Goal: Task Accomplishment & Management: Use online tool/utility

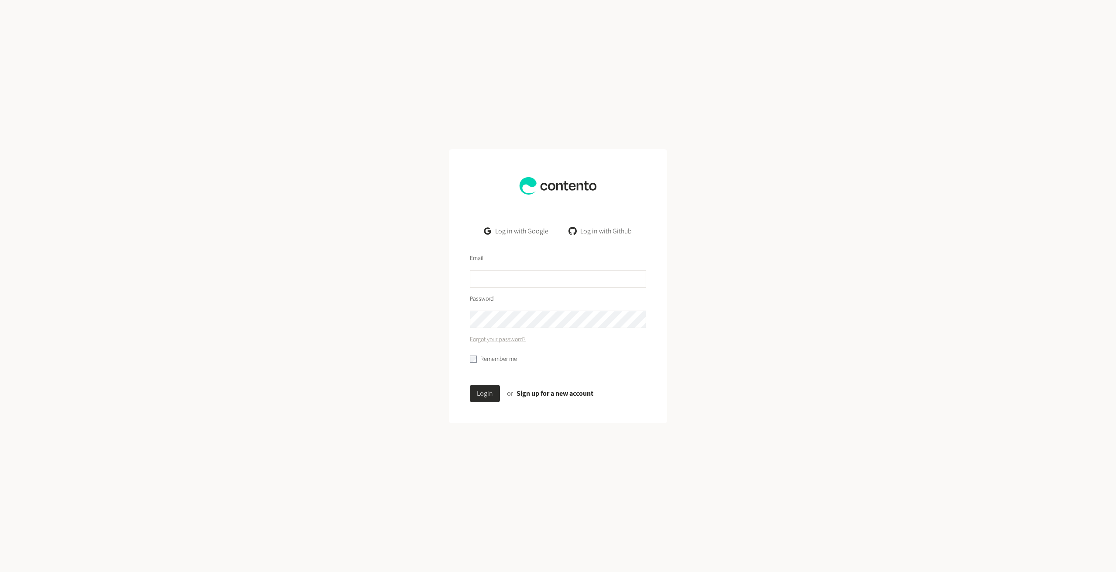
click at [521, 229] on link "Log in with Google" at bounding box center [516, 230] width 78 height 17
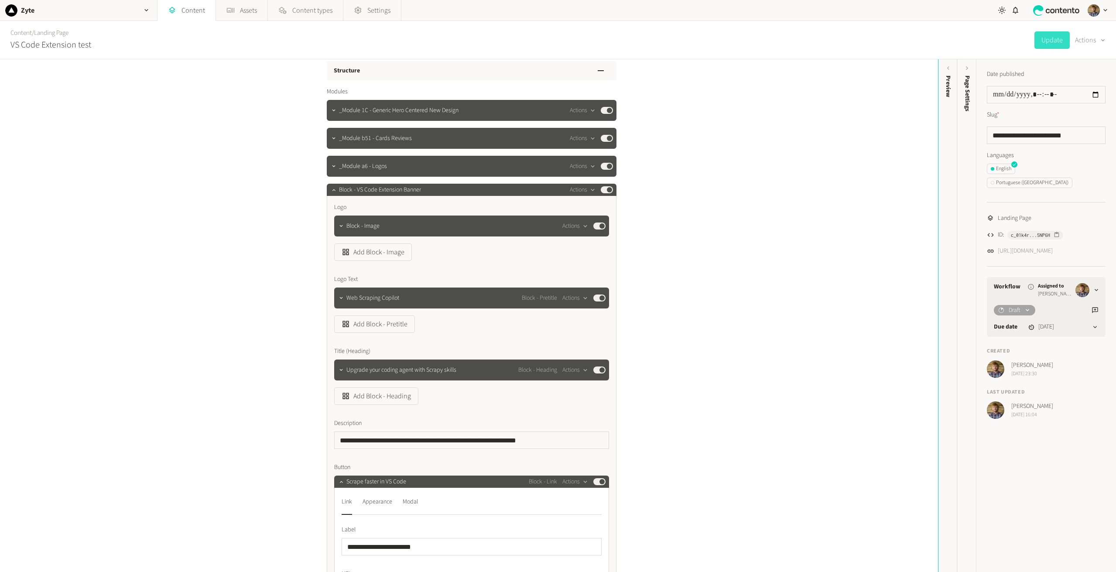
scroll to position [44, 0]
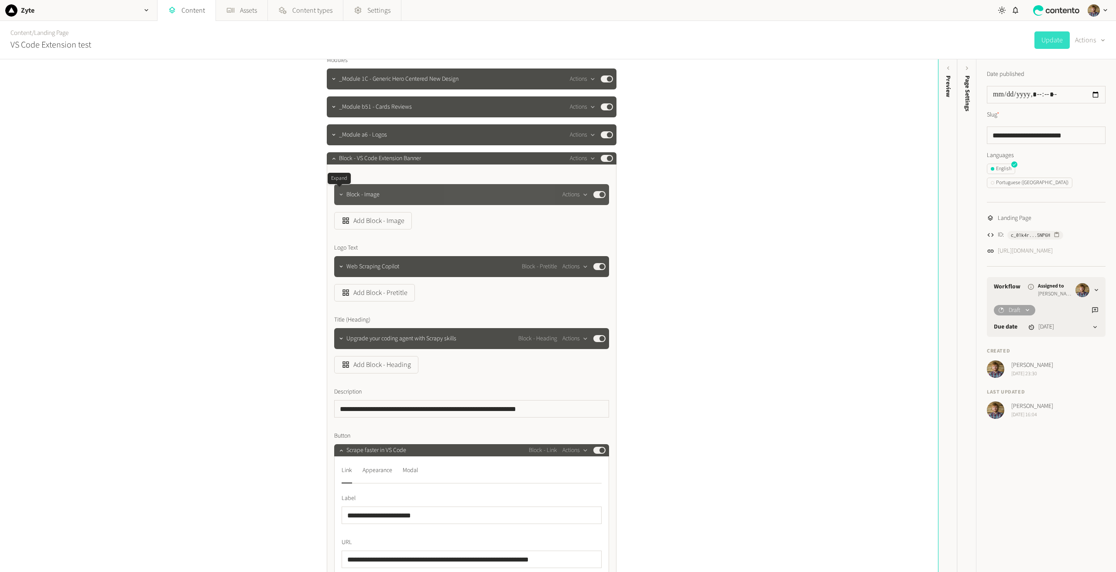
click at [338, 196] on icon "button" at bounding box center [341, 195] width 6 height 6
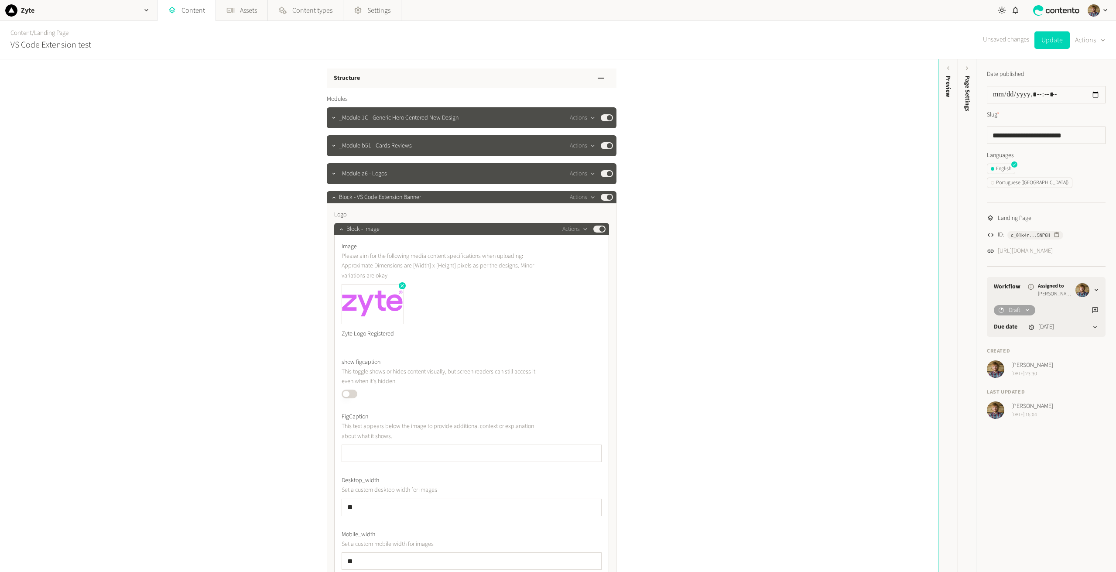
scroll to position [0, 0]
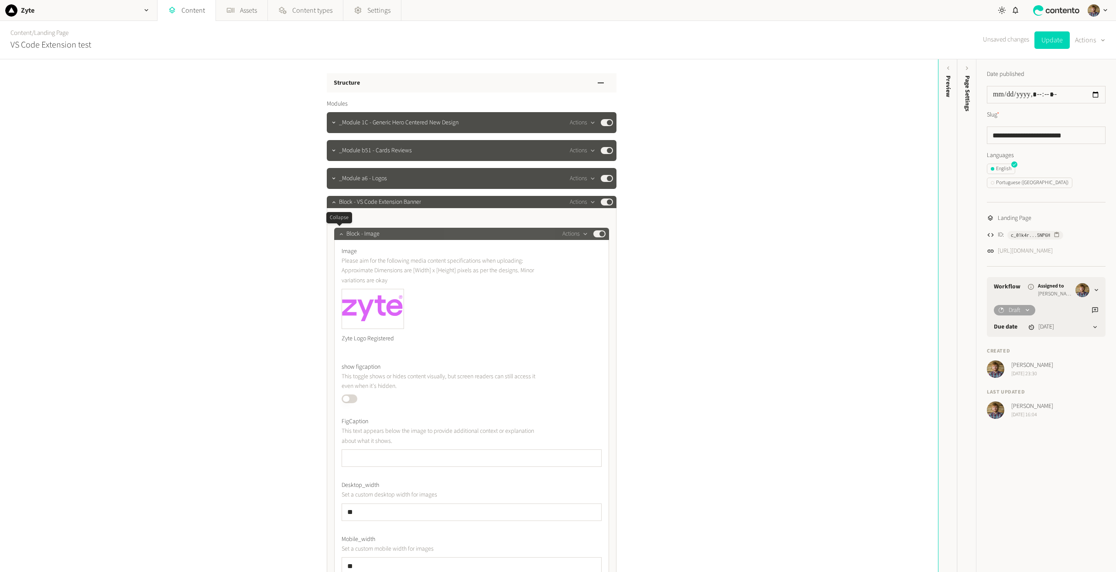
click at [340, 236] on icon "button" at bounding box center [341, 234] width 6 height 6
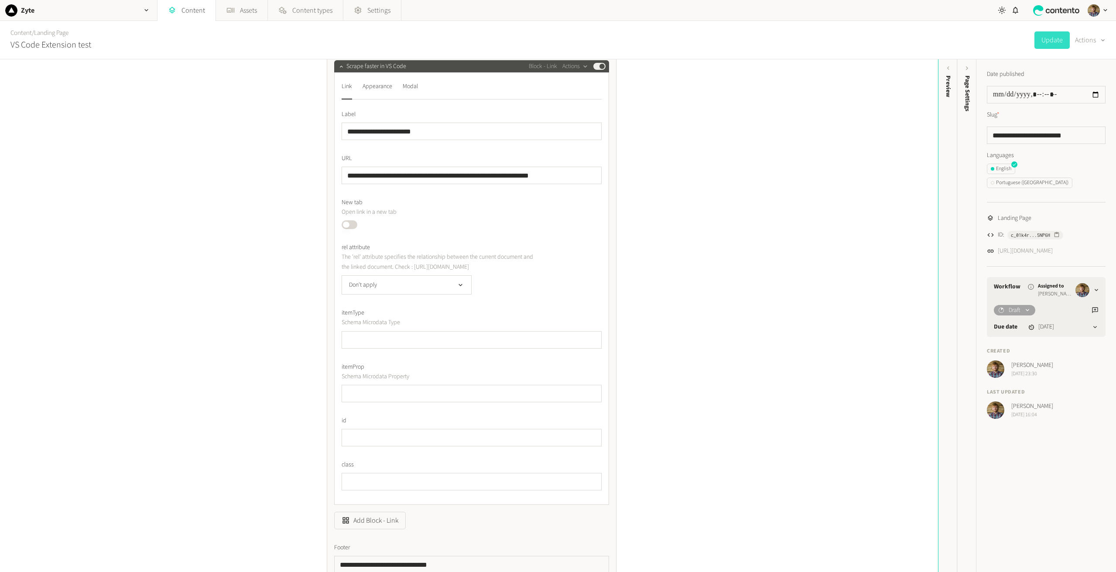
scroll to position [349, 0]
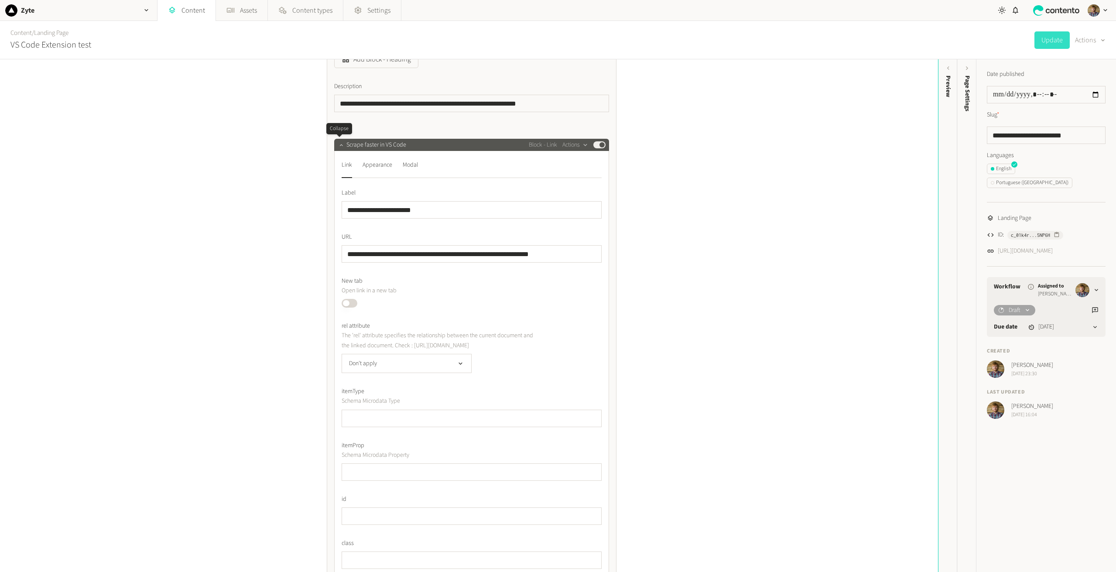
click at [341, 147] on icon "button" at bounding box center [341, 145] width 6 height 6
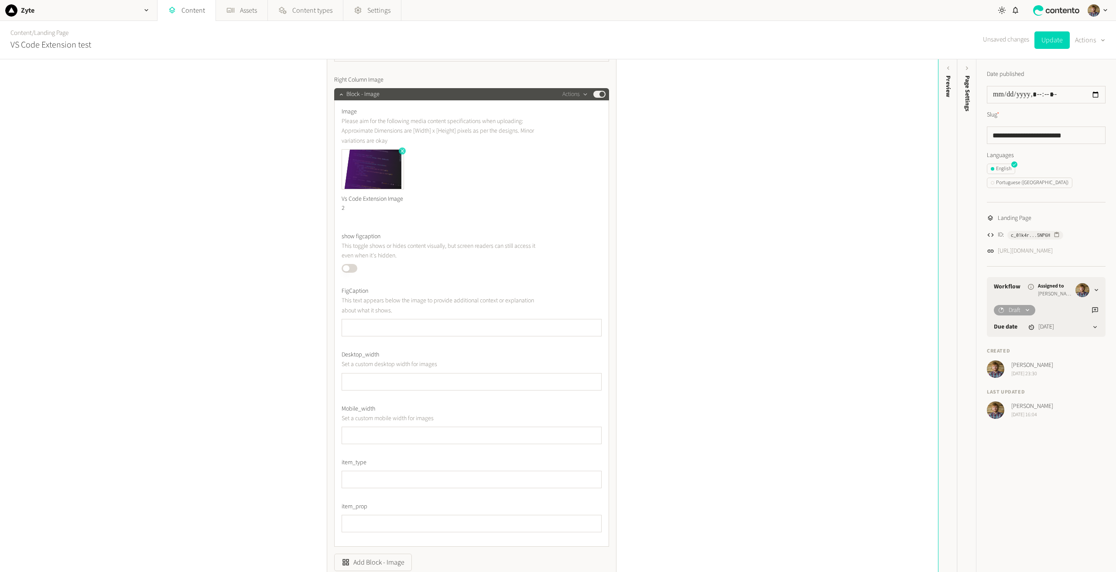
scroll to position [524, 0]
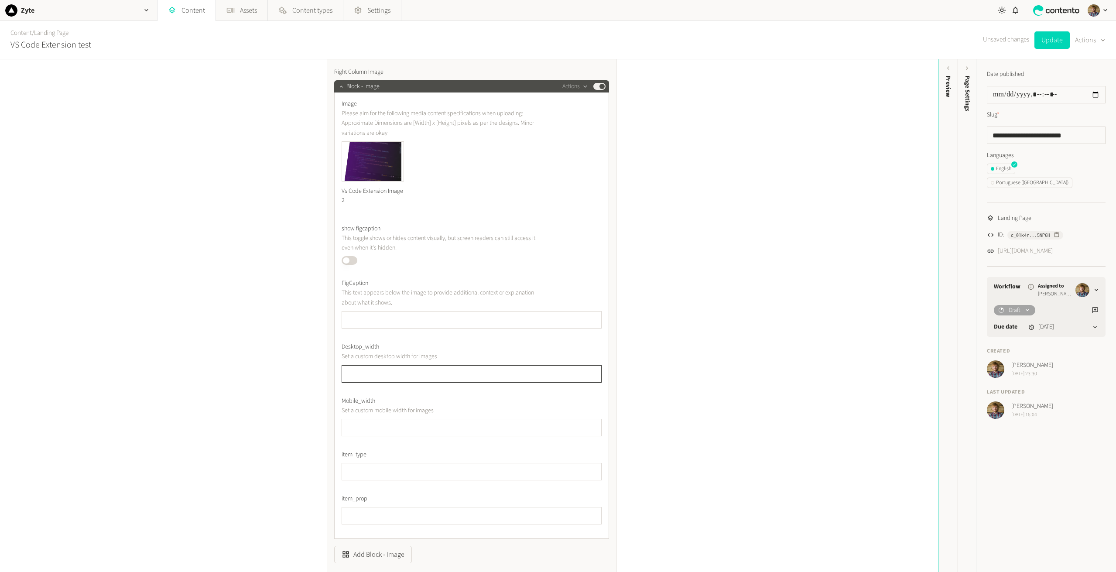
click at [391, 377] on input "text" at bounding box center [472, 373] width 260 height 17
click at [948, 85] on div "Preview" at bounding box center [948, 86] width 9 height 22
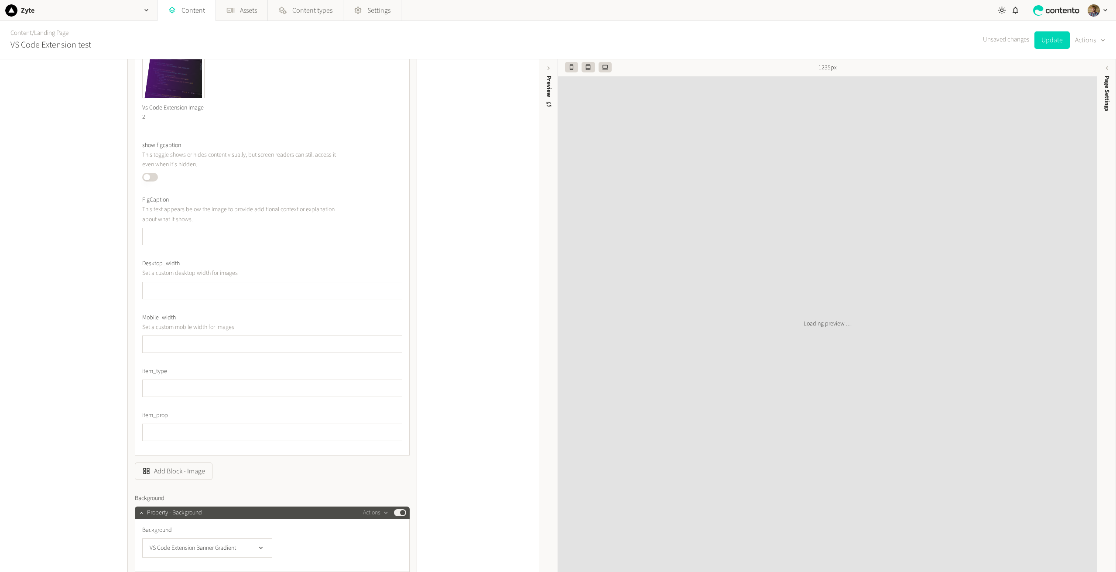
scroll to position [611, 0]
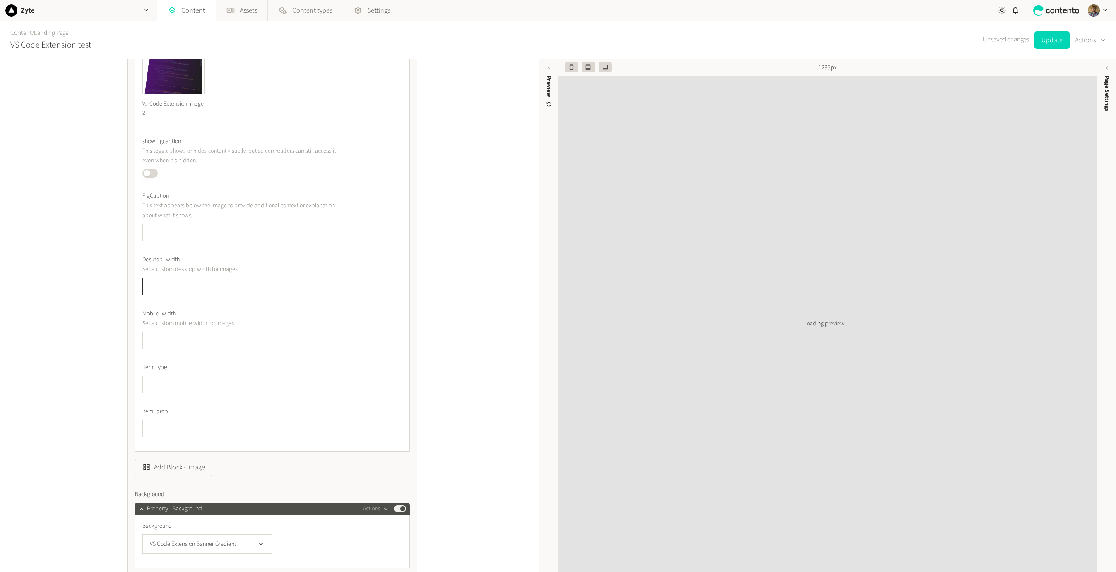
click at [182, 282] on input "text" at bounding box center [272, 286] width 260 height 17
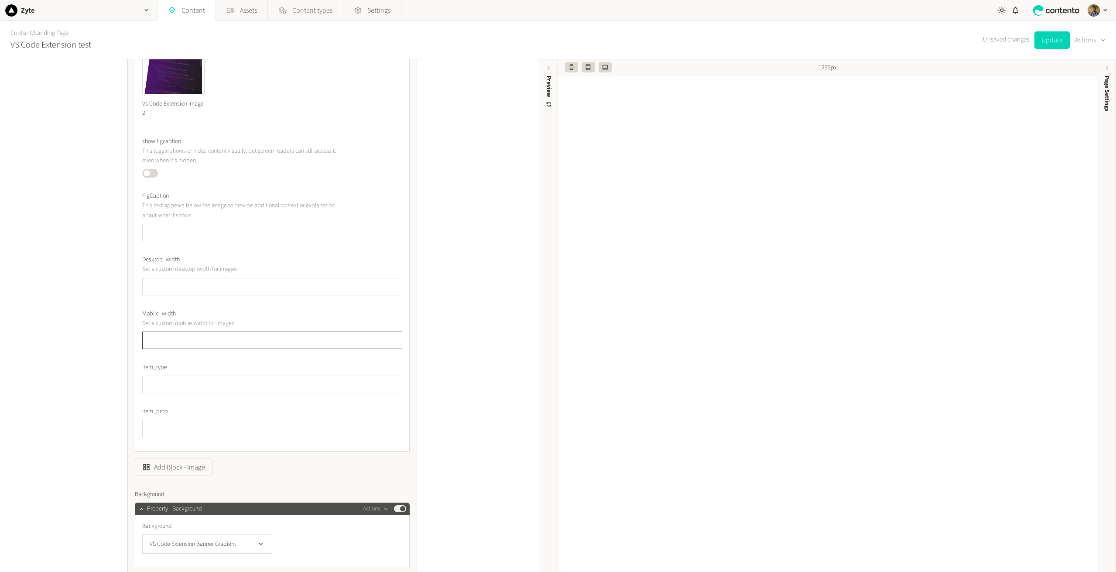
click at [179, 332] on input "text" at bounding box center [272, 340] width 260 height 17
click at [177, 275] on div "Desktop_width Set a custom desktop width for images" at bounding box center [272, 275] width 260 height 40
click at [188, 283] on input "text" at bounding box center [272, 286] width 260 height 17
paste input "***"
click at [443, 322] on div "**********" at bounding box center [269, 315] width 539 height 513
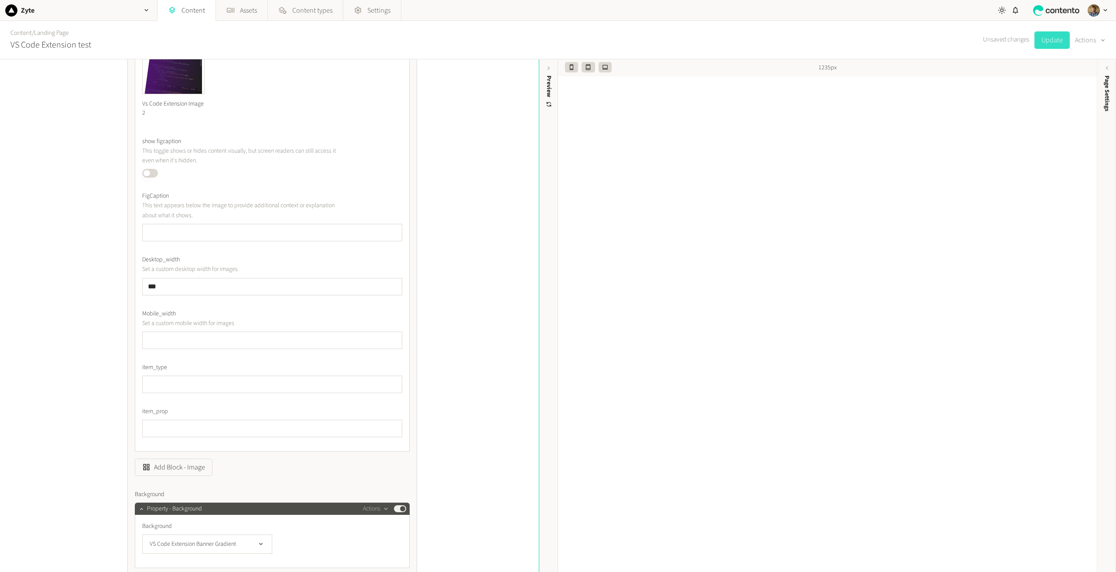
click at [1048, 40] on button "Update" at bounding box center [1051, 39] width 35 height 17
drag, startPoint x: 185, startPoint y: 287, endPoint x: 86, endPoint y: 277, distance: 99.5
click at [95, 290] on div "**********" at bounding box center [269, 315] width 539 height 513
paste input "****"
type input "*******"
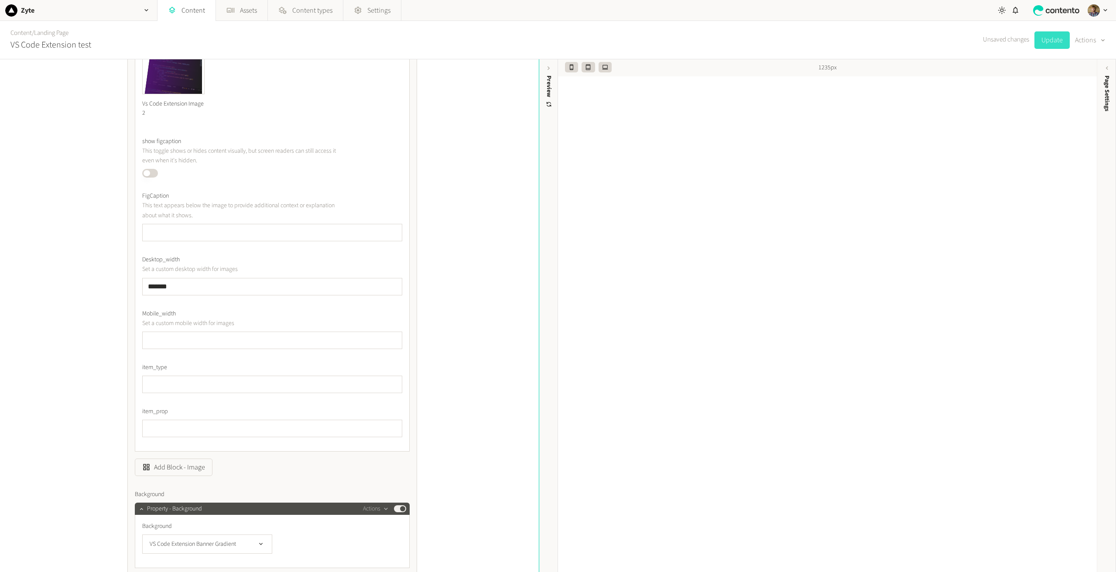
click at [1048, 39] on button "Update" at bounding box center [1051, 39] width 35 height 17
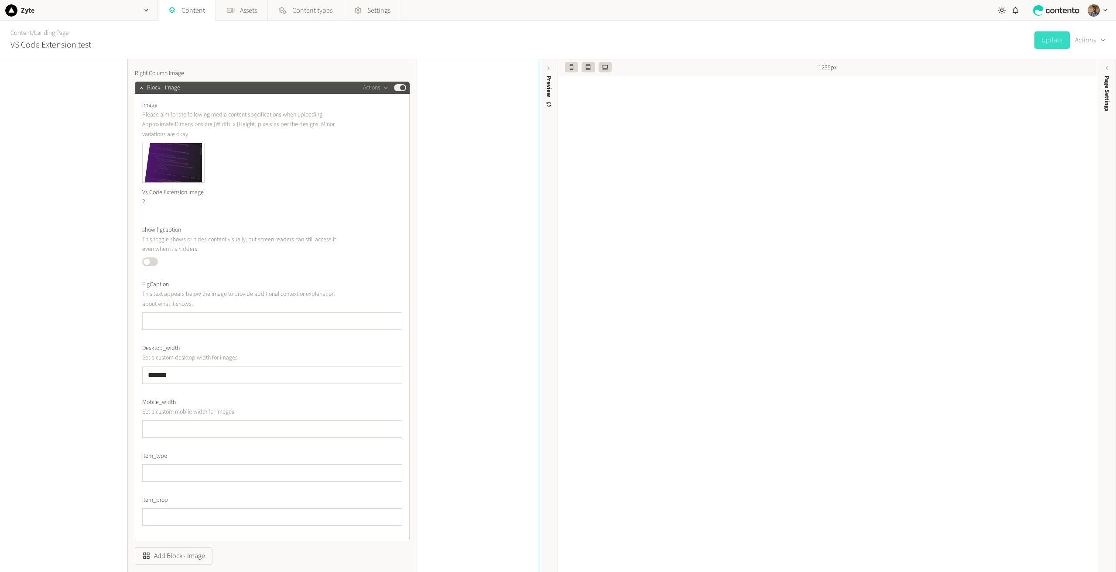
scroll to position [524, 0]
drag, startPoint x: 182, startPoint y: 377, endPoint x: 102, endPoint y: 378, distance: 80.7
click at [102, 378] on div "**********" at bounding box center [269, 315] width 539 height 513
click at [199, 143] on icon "button" at bounding box center [202, 143] width 6 height 6
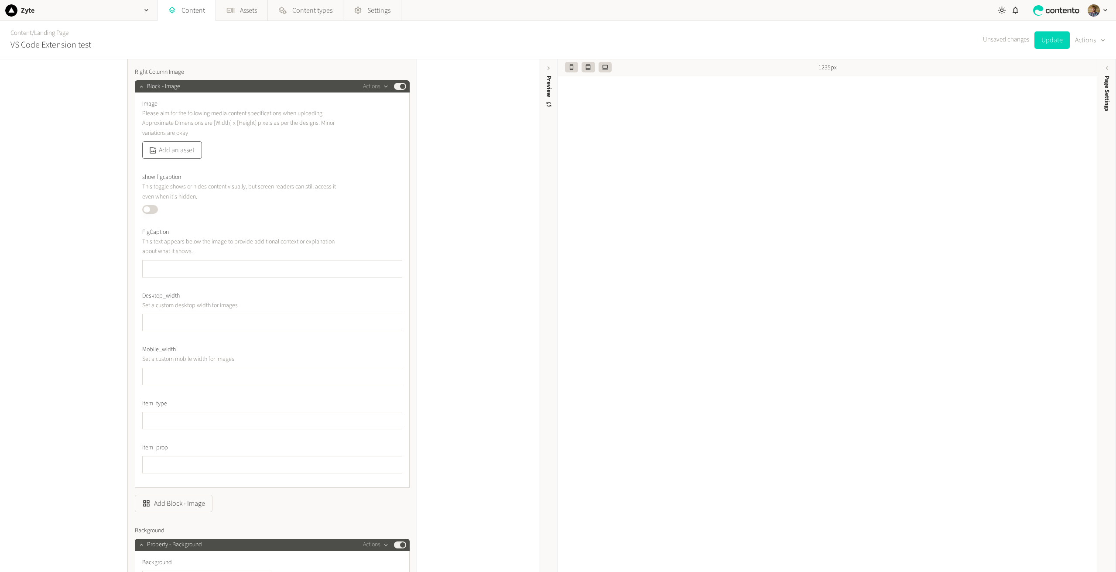
click at [172, 155] on button "Add an asset" at bounding box center [172, 149] width 60 height 17
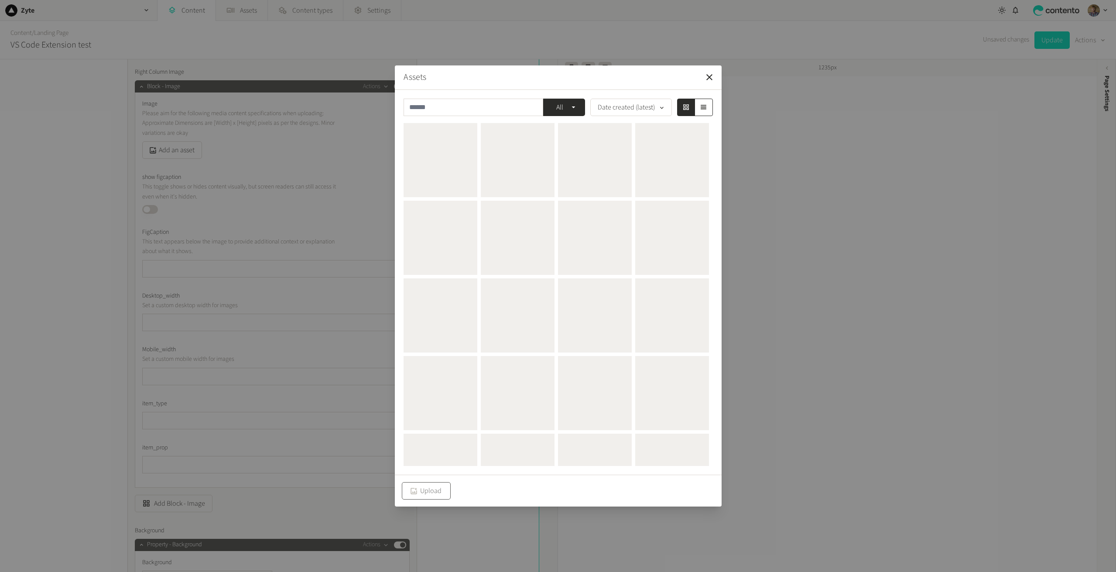
click at [417, 493] on icon "button" at bounding box center [414, 491] width 6 height 6
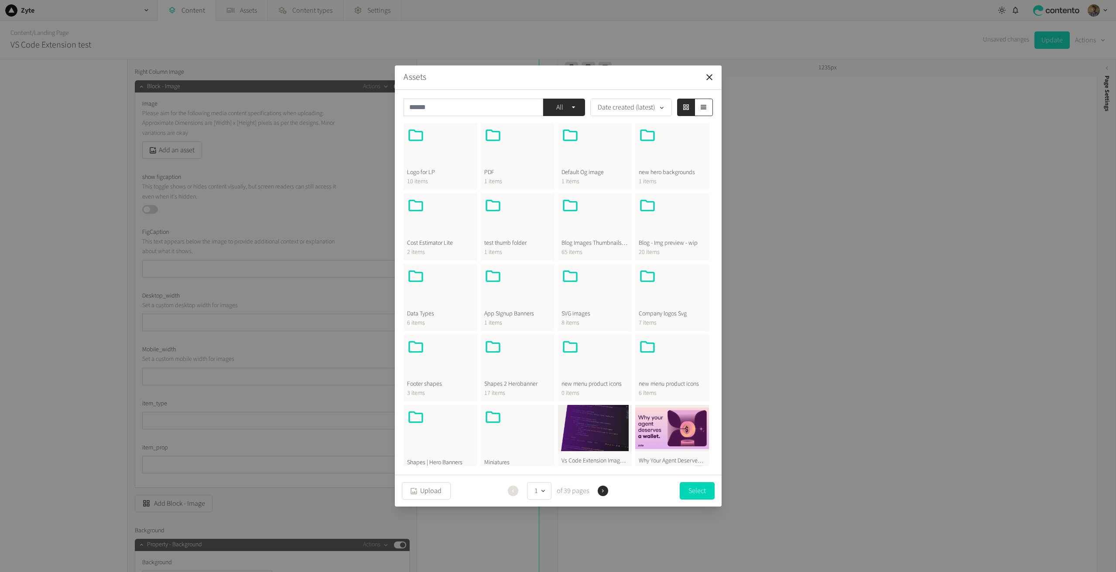
click at [580, 106] on button "All" at bounding box center [564, 107] width 42 height 17
click at [578, 106] on button "All" at bounding box center [564, 107] width 42 height 17
click at [490, 109] on input "text" at bounding box center [474, 107] width 140 height 17
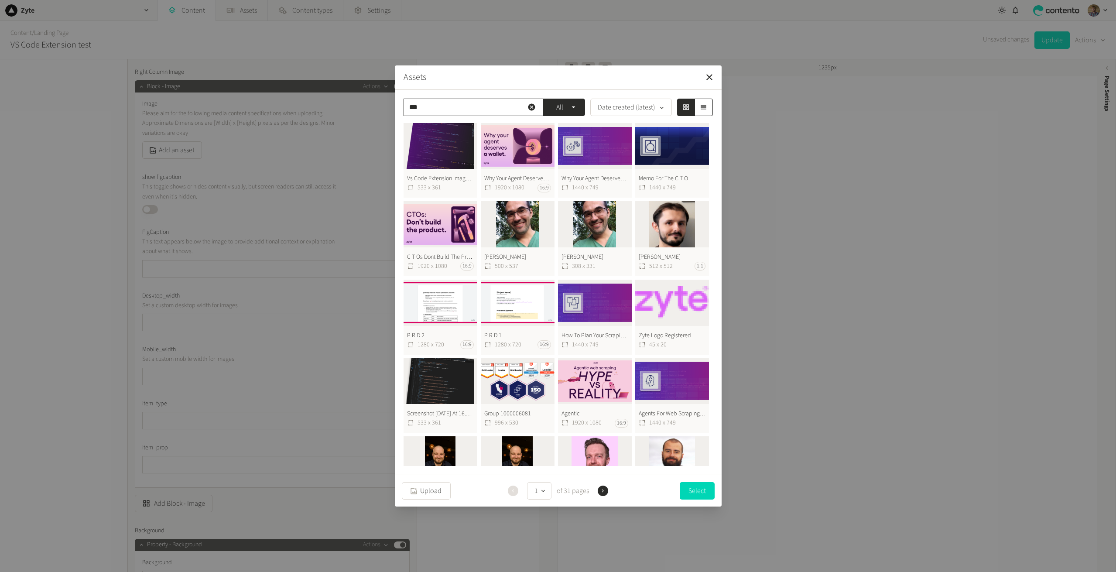
type input "***"
click at [435, 140] on button "Vs Code Extension Image 2 Png 533 x 361" at bounding box center [441, 160] width 74 height 75
click at [696, 487] on button "Select" at bounding box center [697, 490] width 35 height 17
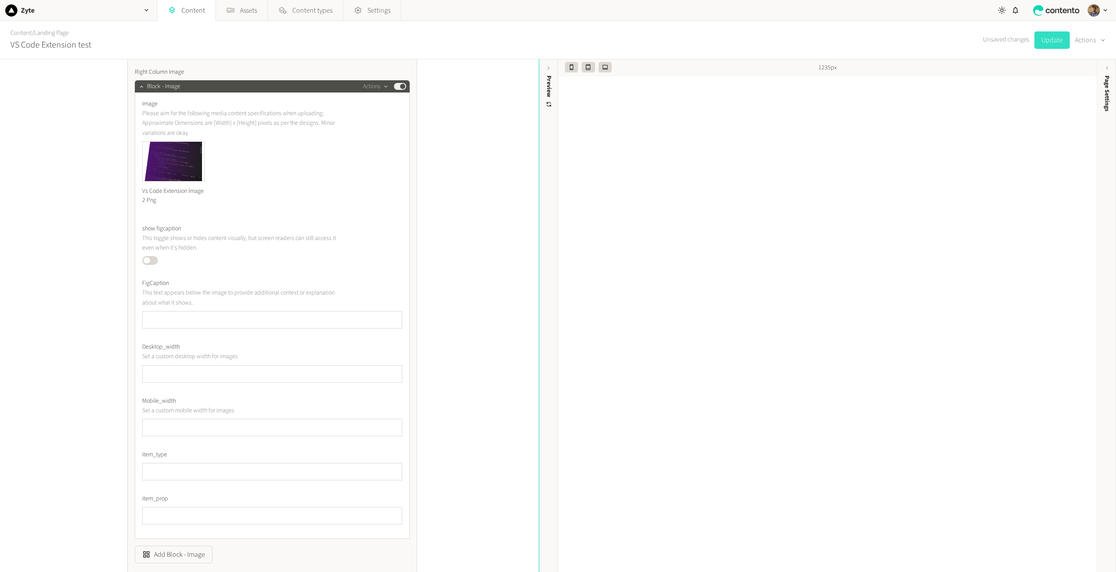
click at [1051, 40] on button "Update" at bounding box center [1051, 39] width 35 height 17
